Goal: Check status: Check status

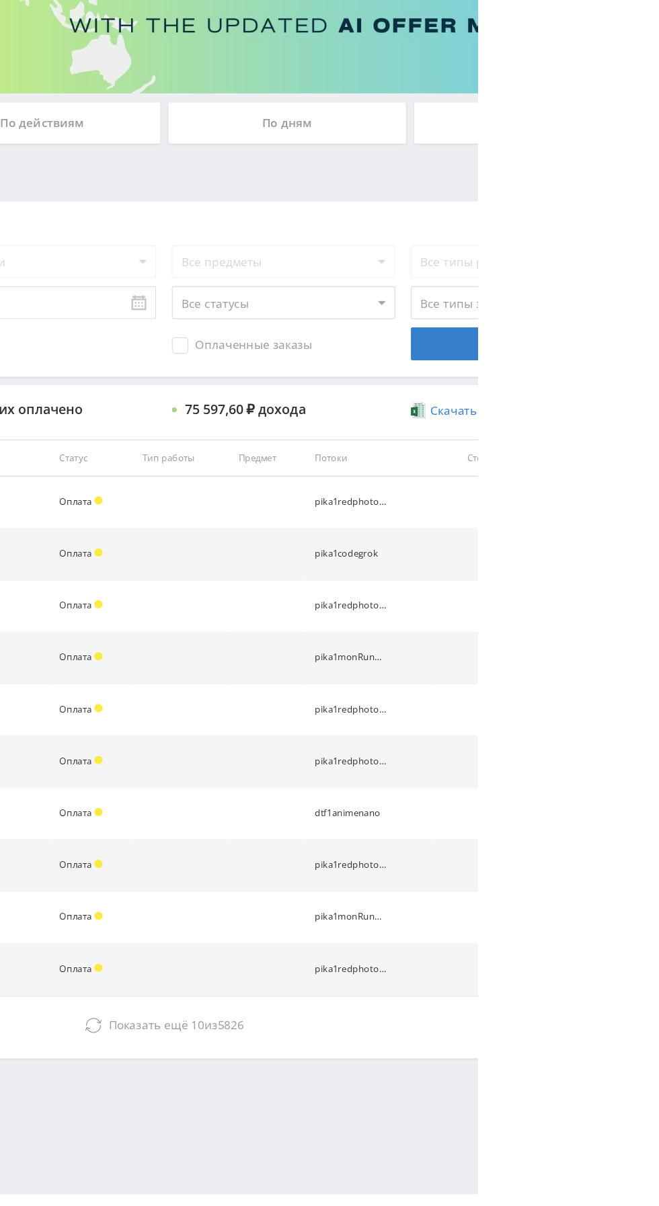
click at [406, 1026] on span "Показать ещё" at bounding box center [390, 1027] width 65 height 13
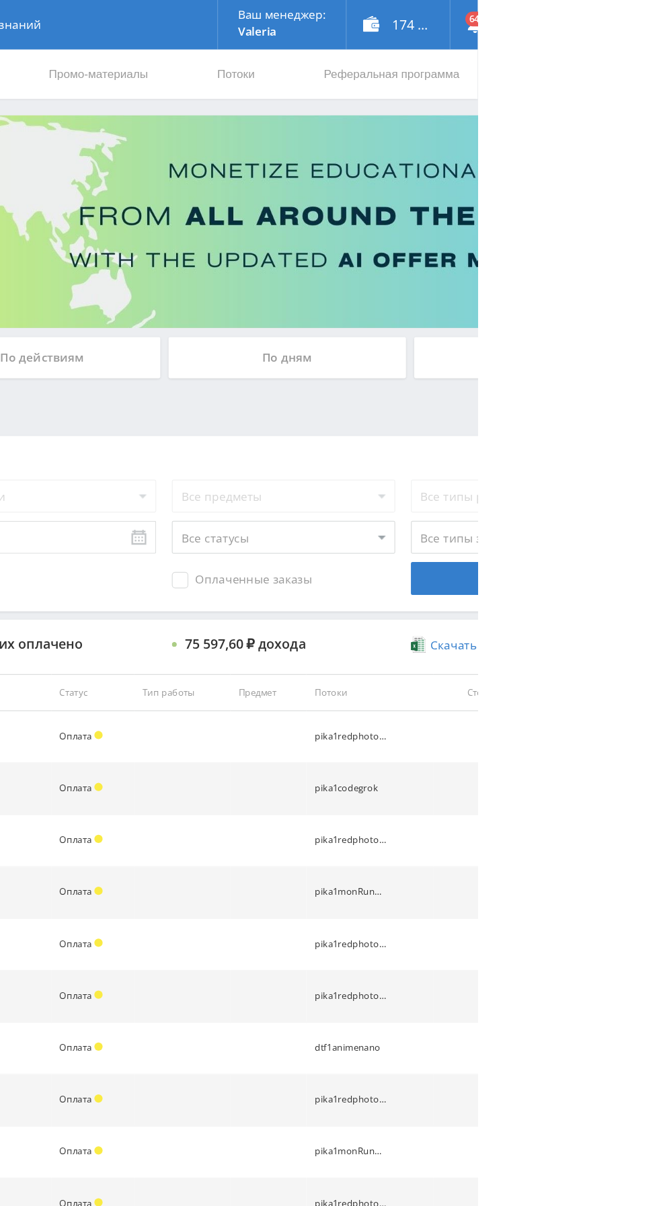
click at [465, 275] on div "По дням" at bounding box center [504, 292] width 194 height 34
click at [0, 0] on input "По дням" at bounding box center [0, 0] width 0 height 0
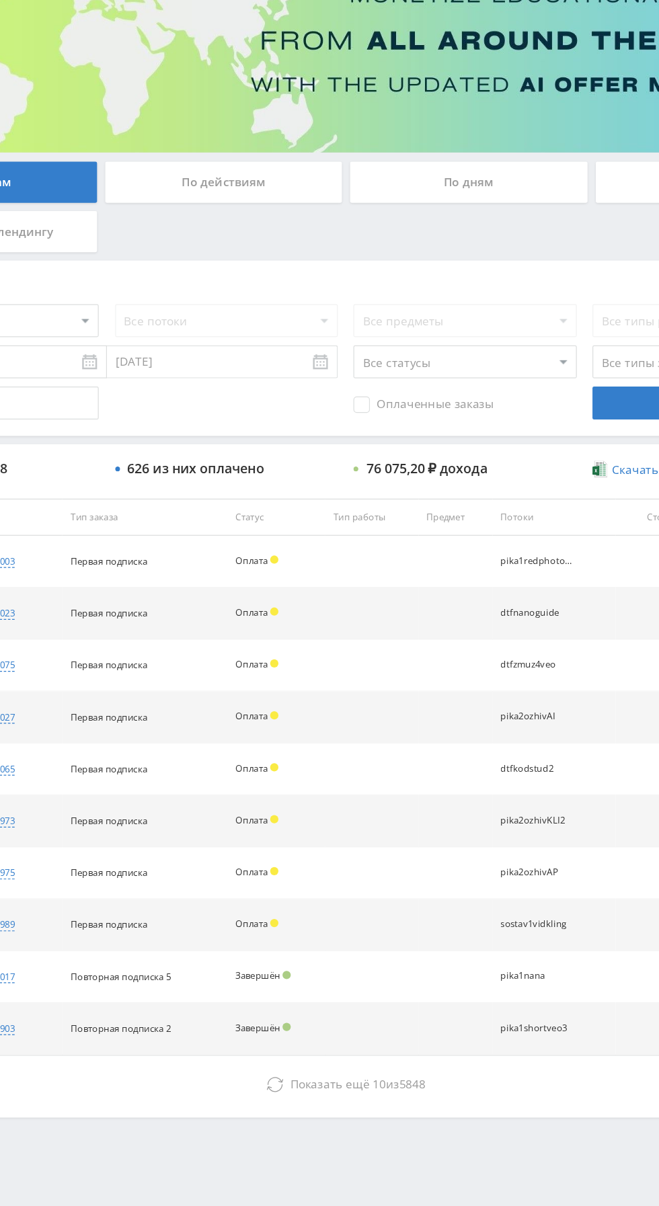
click at [342, 1025] on icon at bounding box center [345, 1027] width 13 height 13
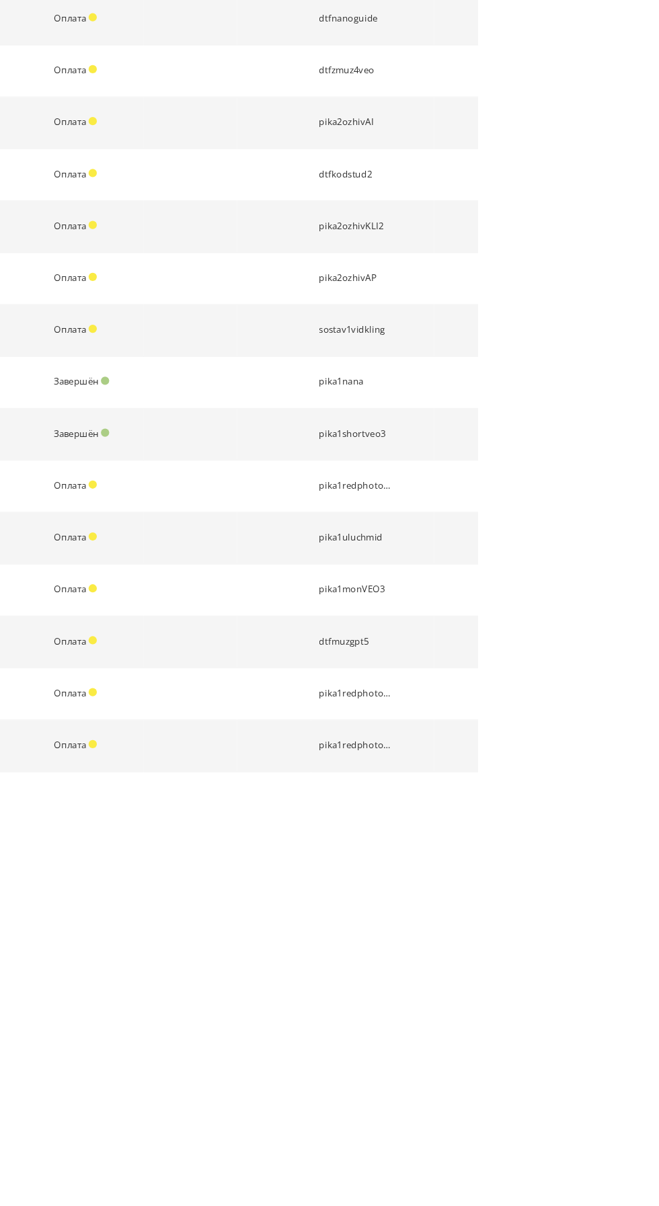
scroll to position [194, 0]
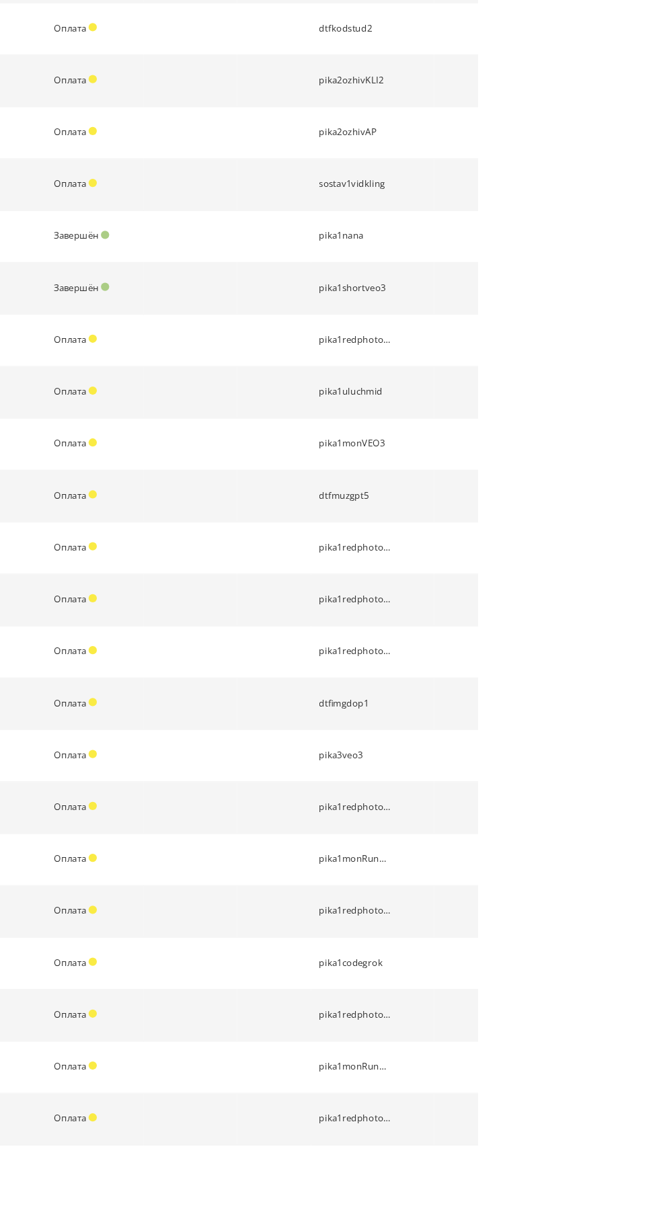
scroll to position [0, 0]
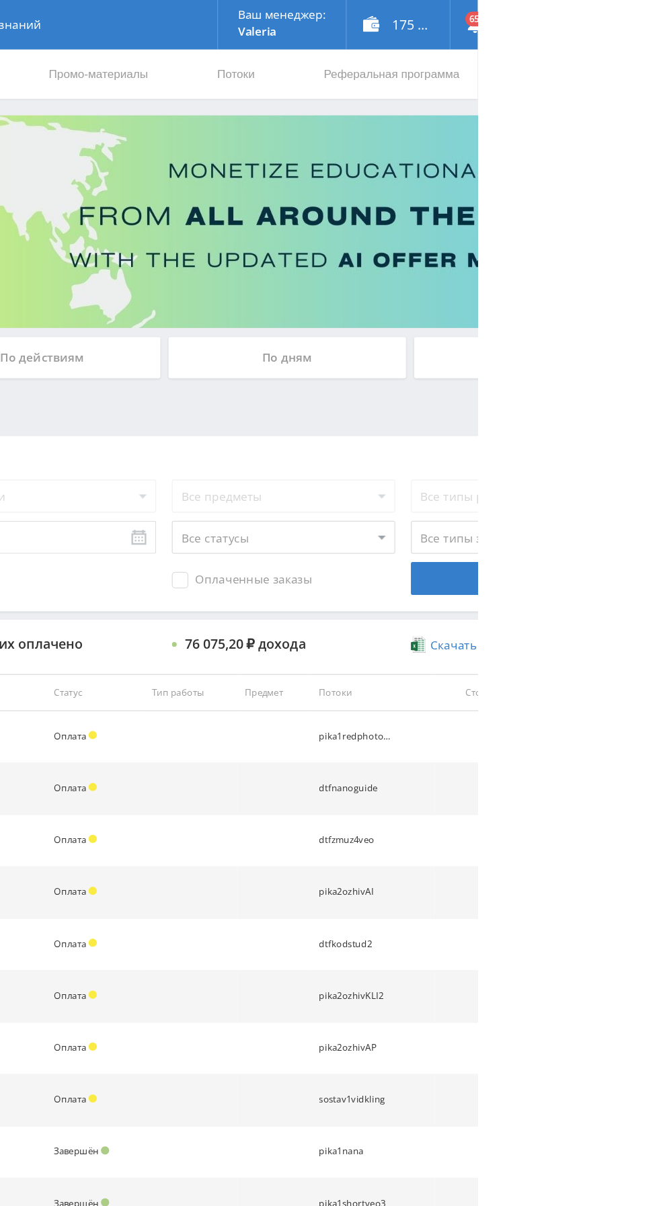
click at [490, 292] on div "По дням" at bounding box center [504, 292] width 194 height 34
click at [0, 0] on input "По дням" at bounding box center [0, 0] width 0 height 0
